Goal: Navigation & Orientation: Find specific page/section

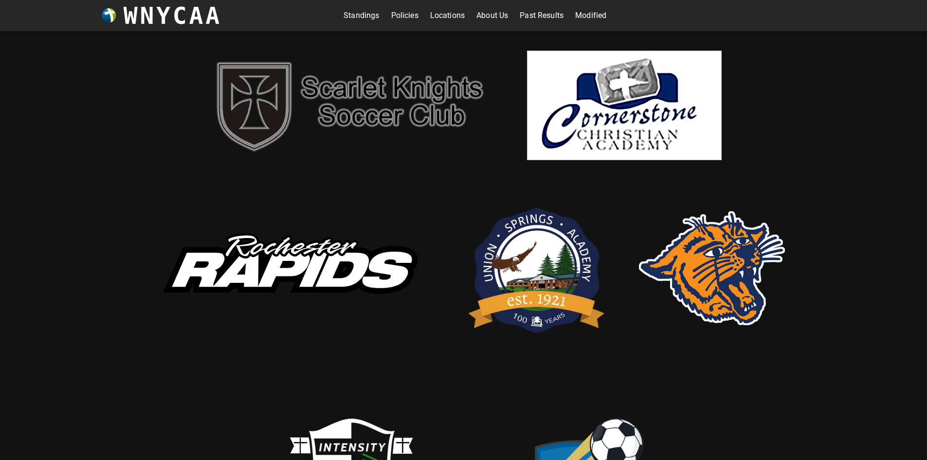
click at [352, 15] on link "Standings" at bounding box center [362, 16] width 36 height 16
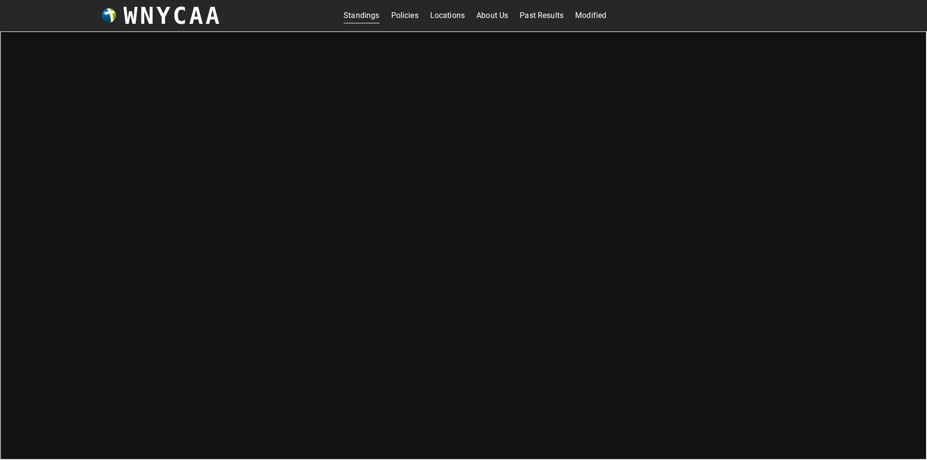
click at [584, 16] on link "Modified" at bounding box center [590, 16] width 31 height 16
click at [402, 15] on link "Policies" at bounding box center [404, 16] width 27 height 16
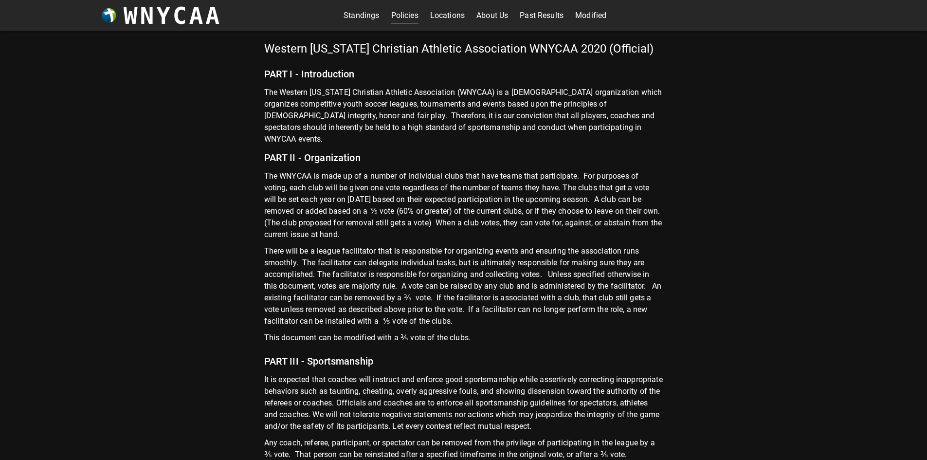
click at [537, 17] on link "Past Results" at bounding box center [542, 16] width 44 height 16
